Goal: Transaction & Acquisition: Purchase product/service

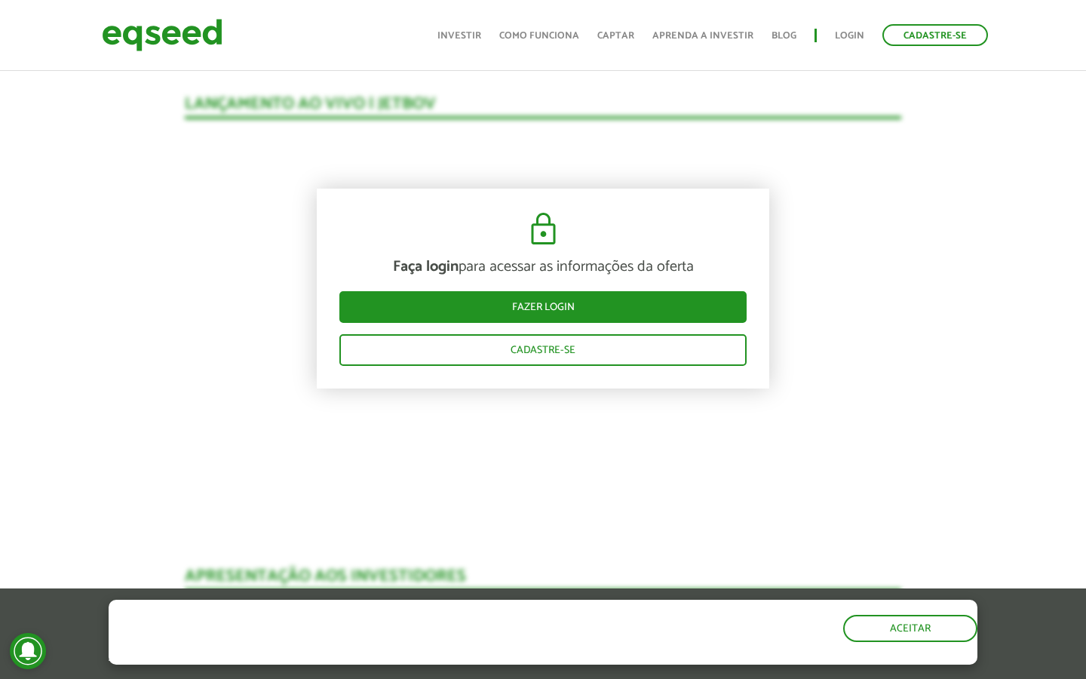
scroll to position [1510, 0]
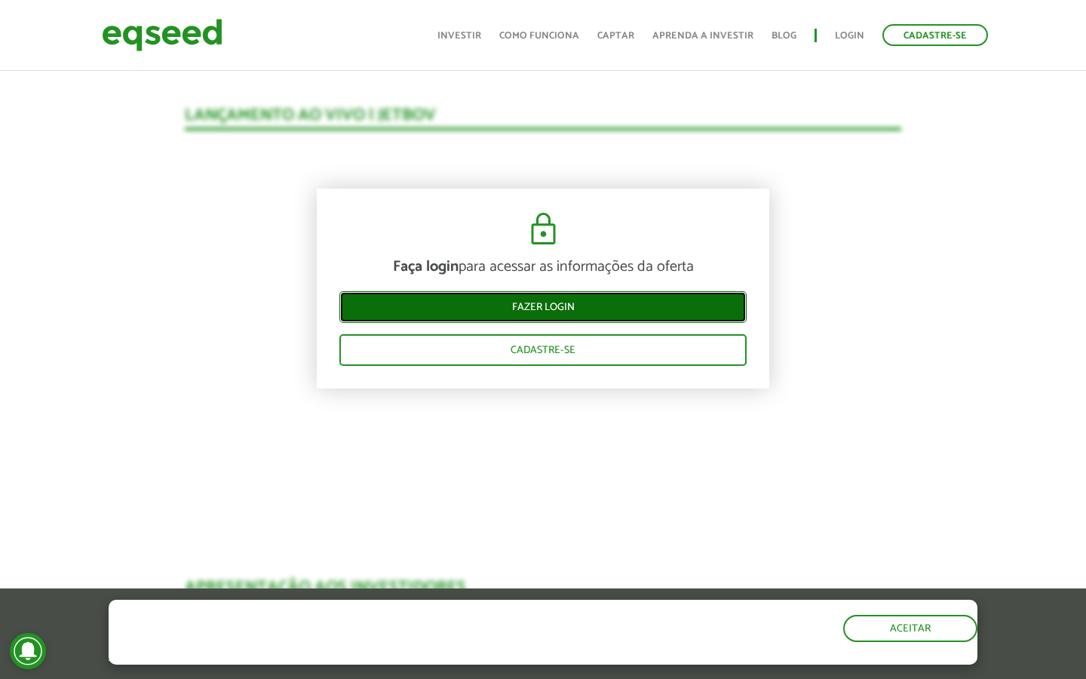
click at [647, 297] on link "Fazer login" at bounding box center [542, 307] width 407 height 32
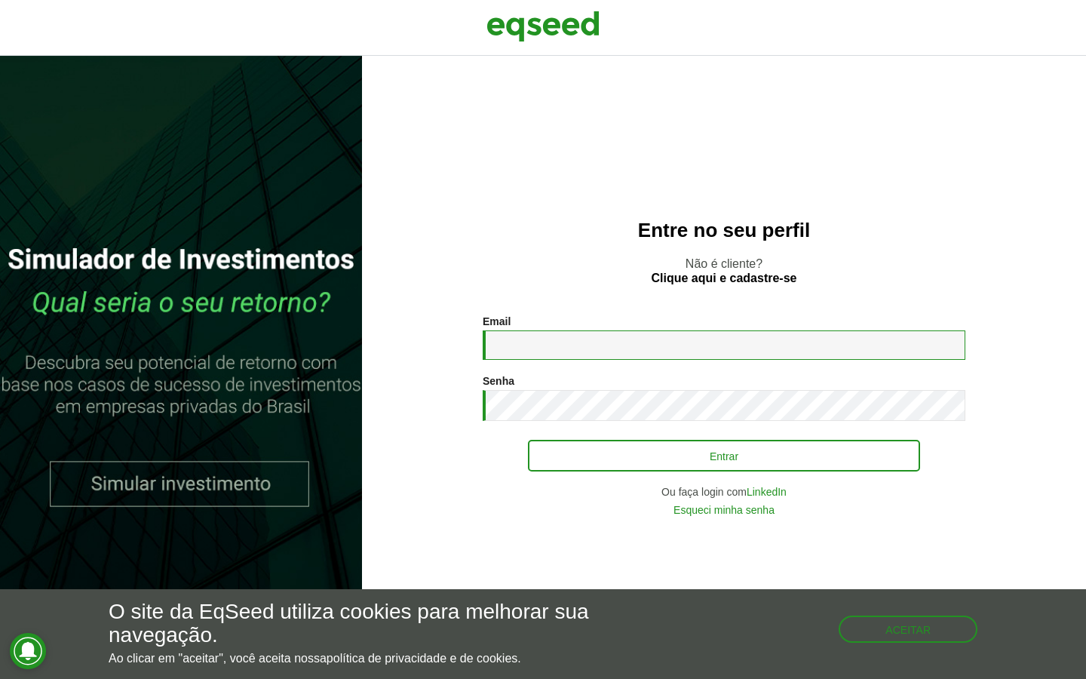
type input "**********"
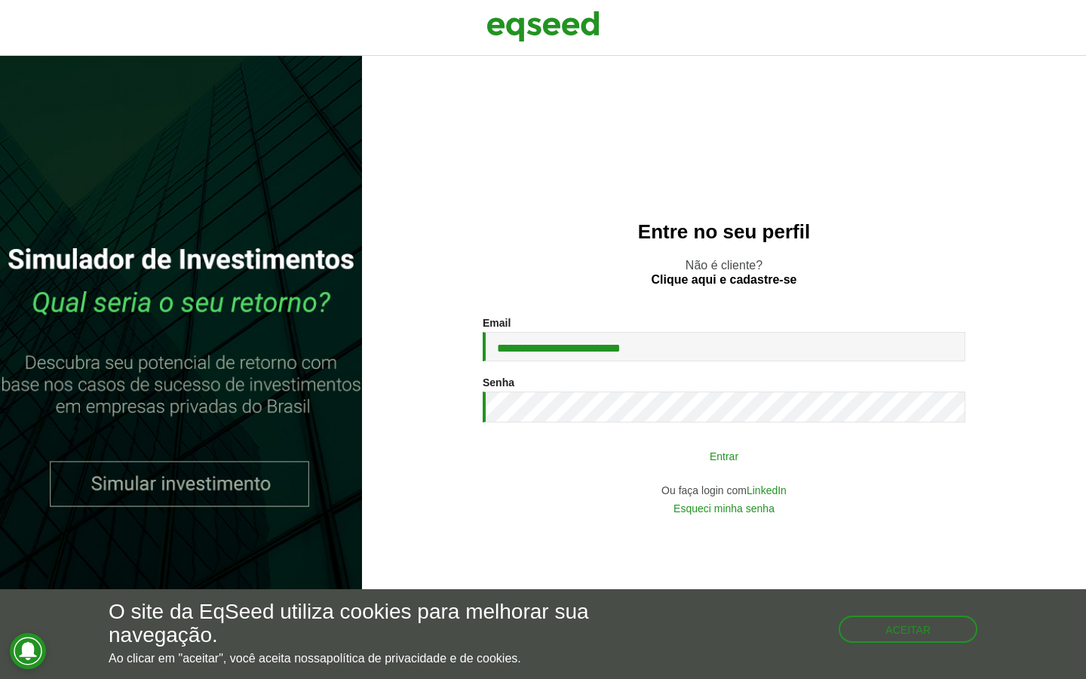
click at [674, 451] on button "Entrar" at bounding box center [724, 455] width 392 height 29
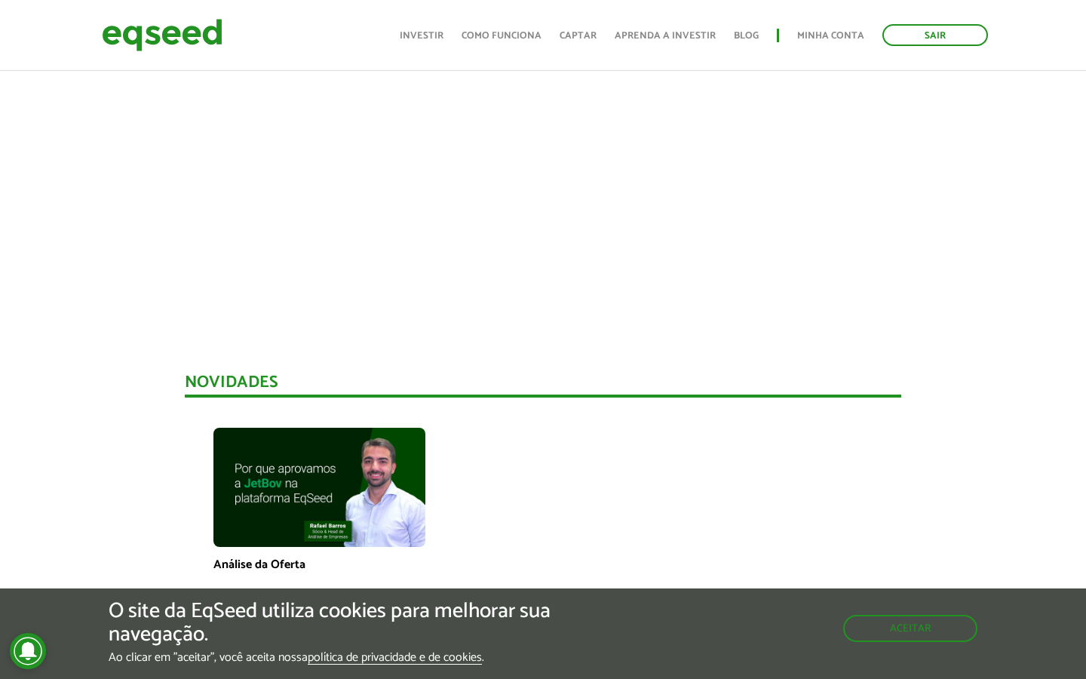
scroll to position [811, 0]
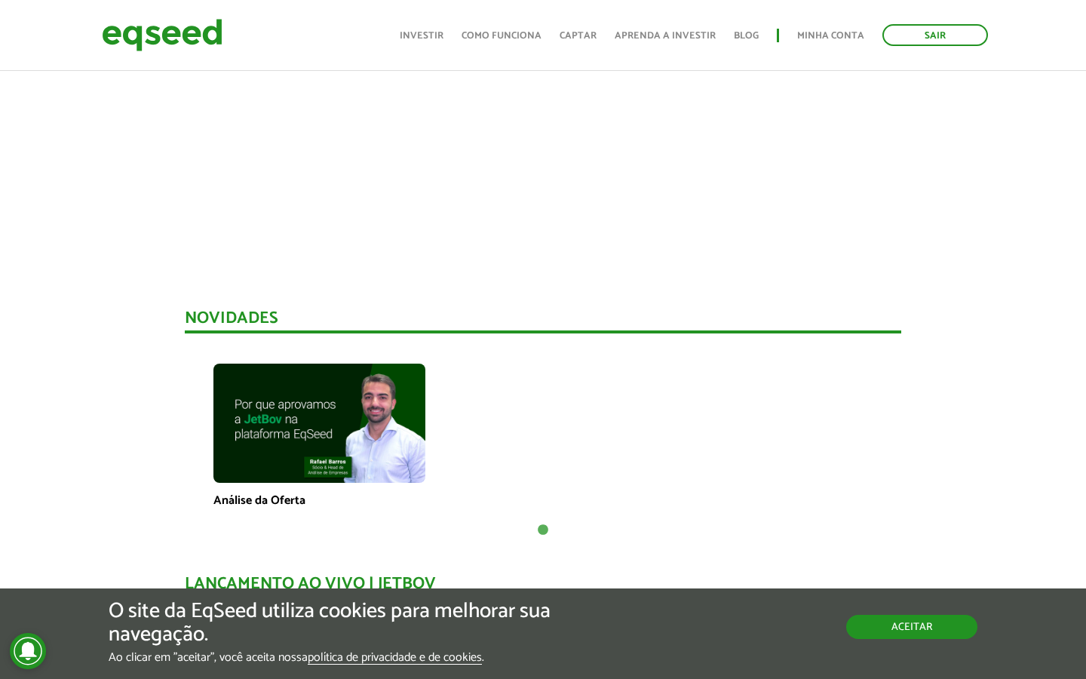
click at [877, 634] on button "Aceitar" at bounding box center [911, 627] width 131 height 24
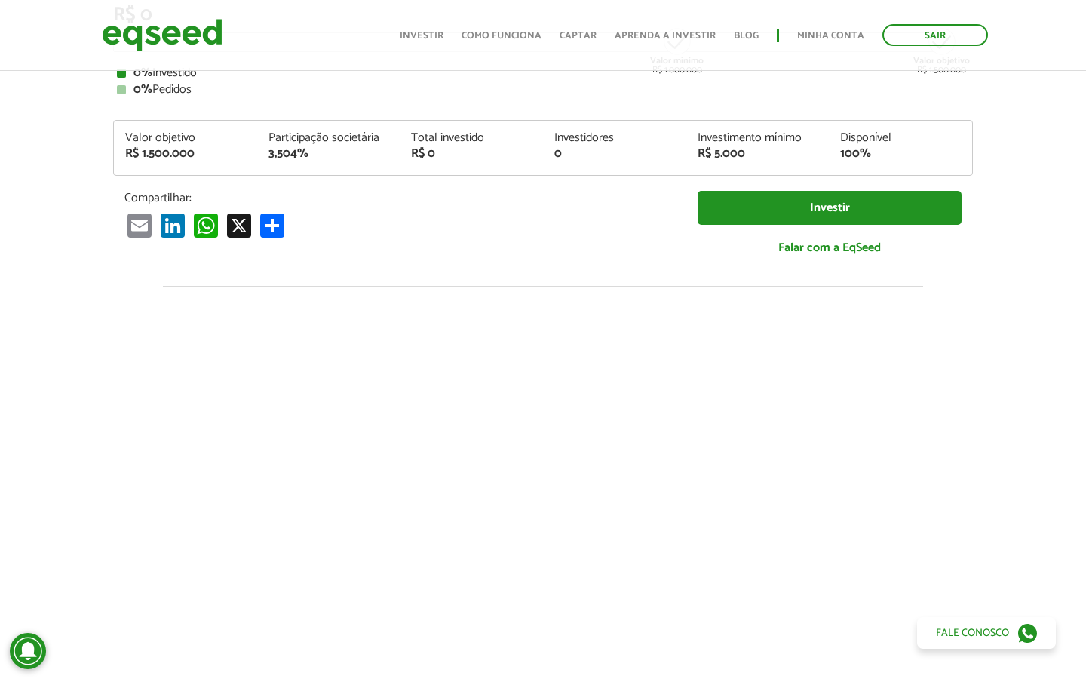
scroll to position [0, 0]
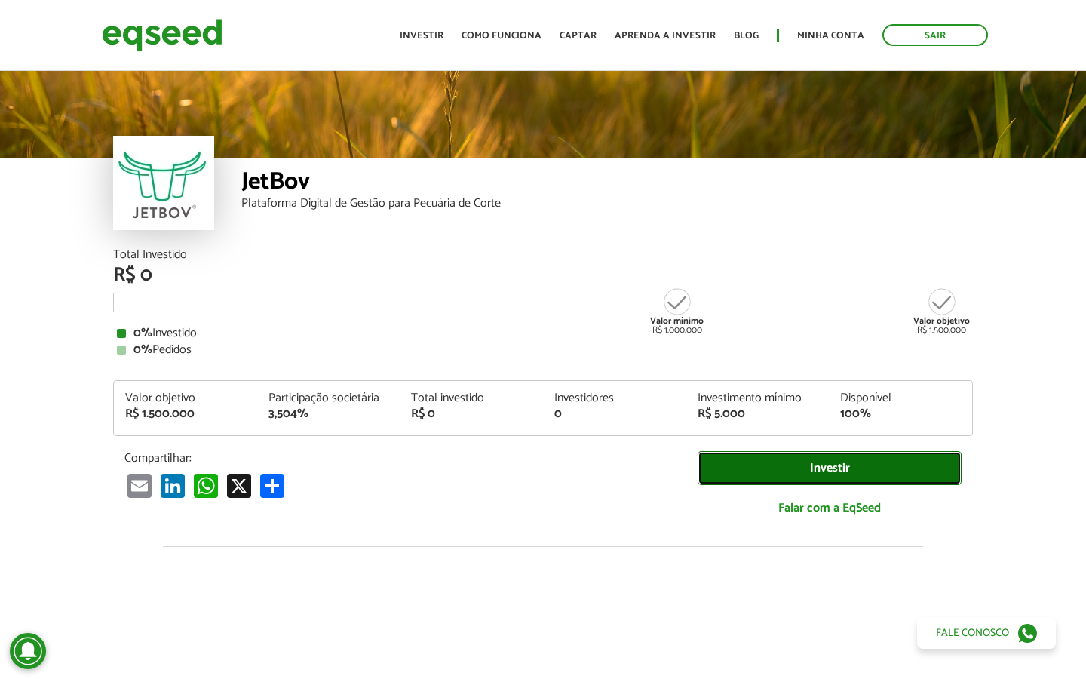
click at [826, 466] on link "Investir" at bounding box center [830, 468] width 264 height 34
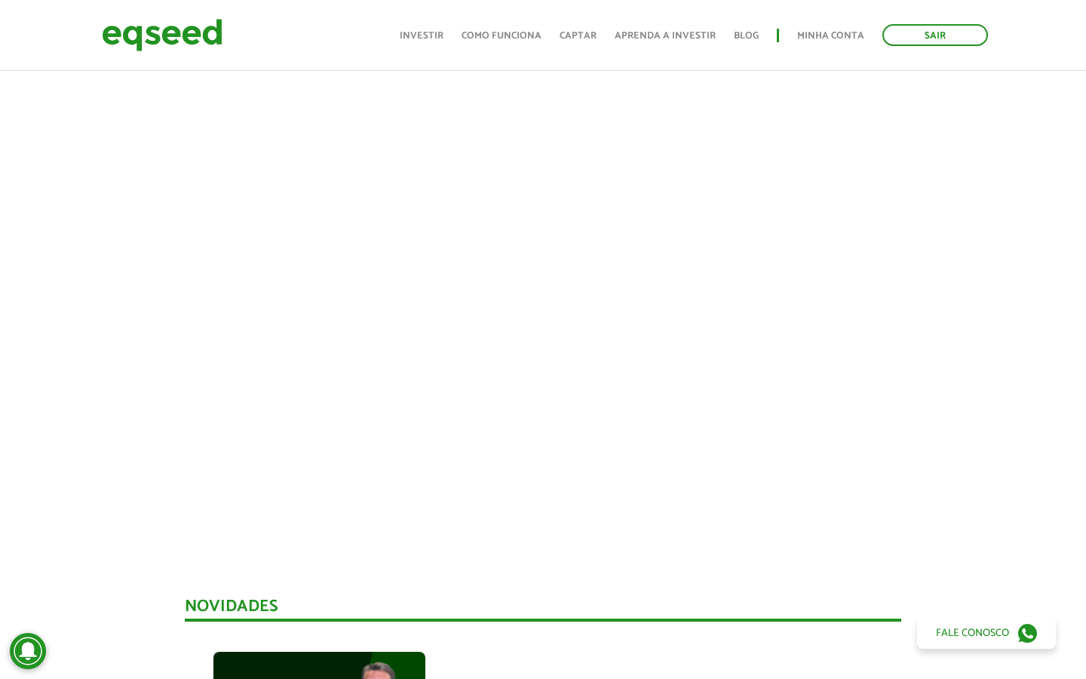
scroll to position [551, 0]
